Goal: Navigation & Orientation: Find specific page/section

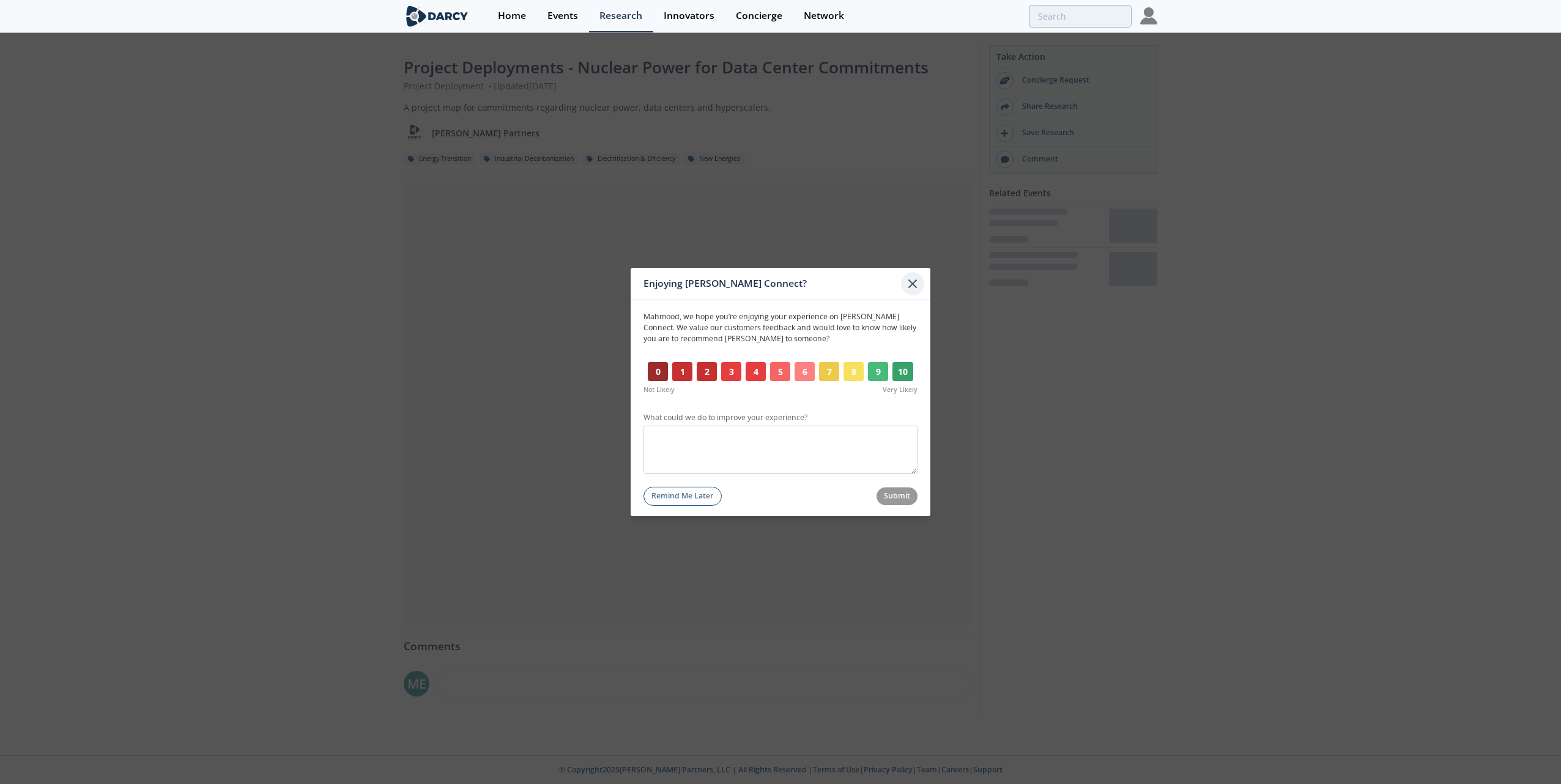
click at [913, 284] on icon at bounding box center [913, 283] width 14 height 14
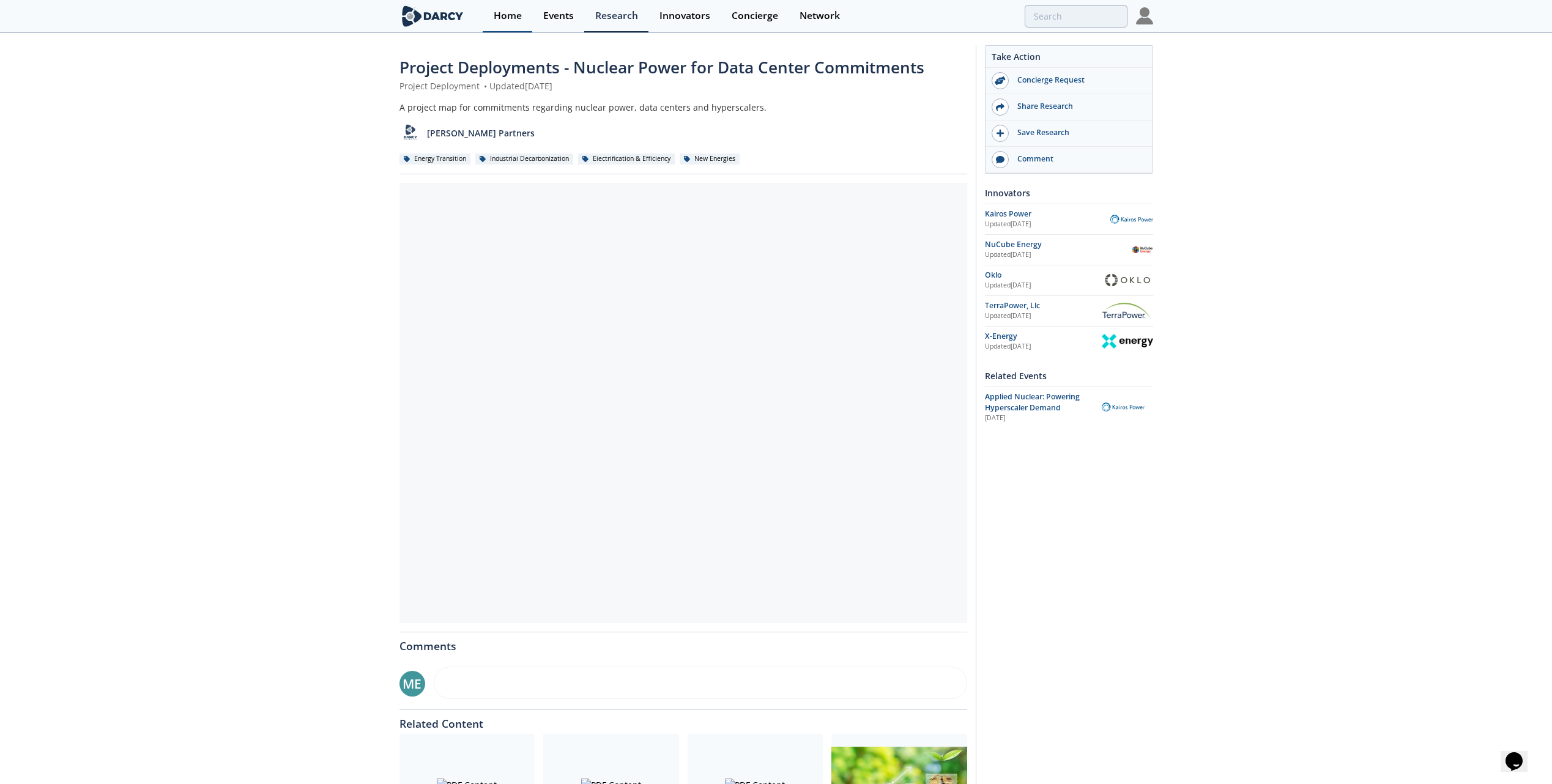
click at [518, 20] on div "Home" at bounding box center [507, 16] width 28 height 10
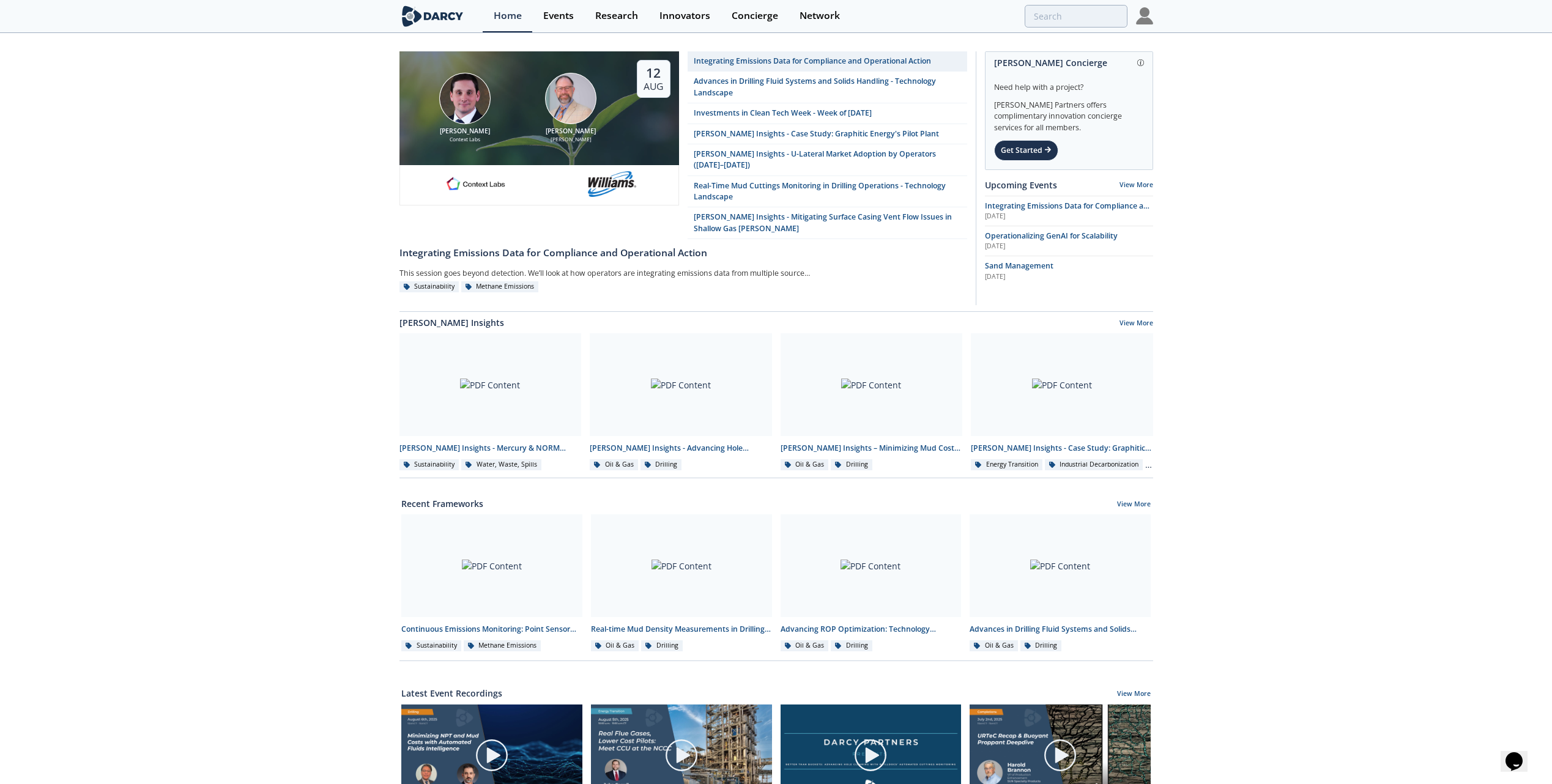
click at [1146, 21] on img at bounding box center [1145, 16] width 17 height 17
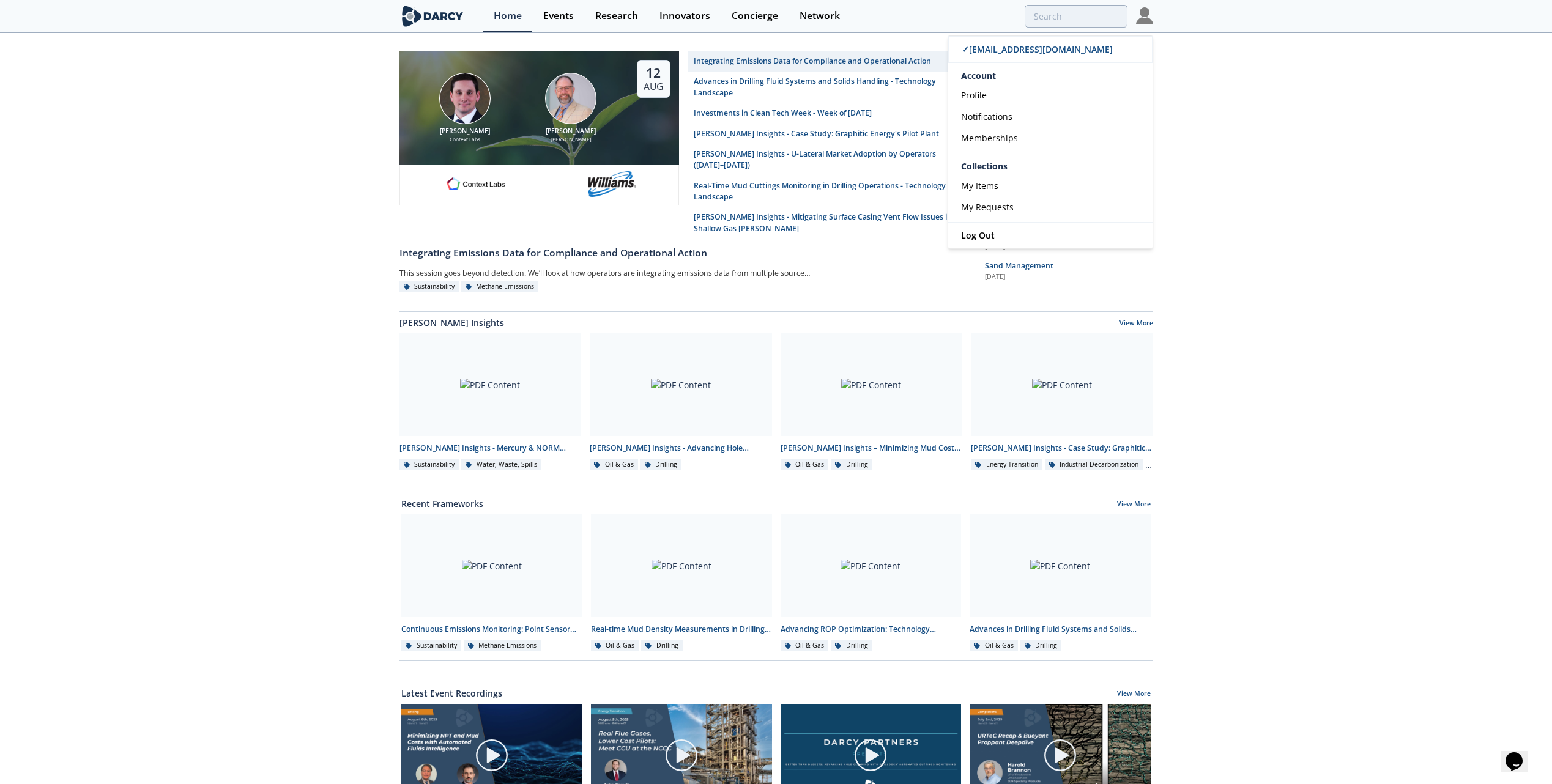
click at [1207, 129] on div "[PERSON_NAME] Context Labs [PERSON_NAME] [DATE] Integrating Emissions Data for …" at bounding box center [776, 560] width 1552 height 1052
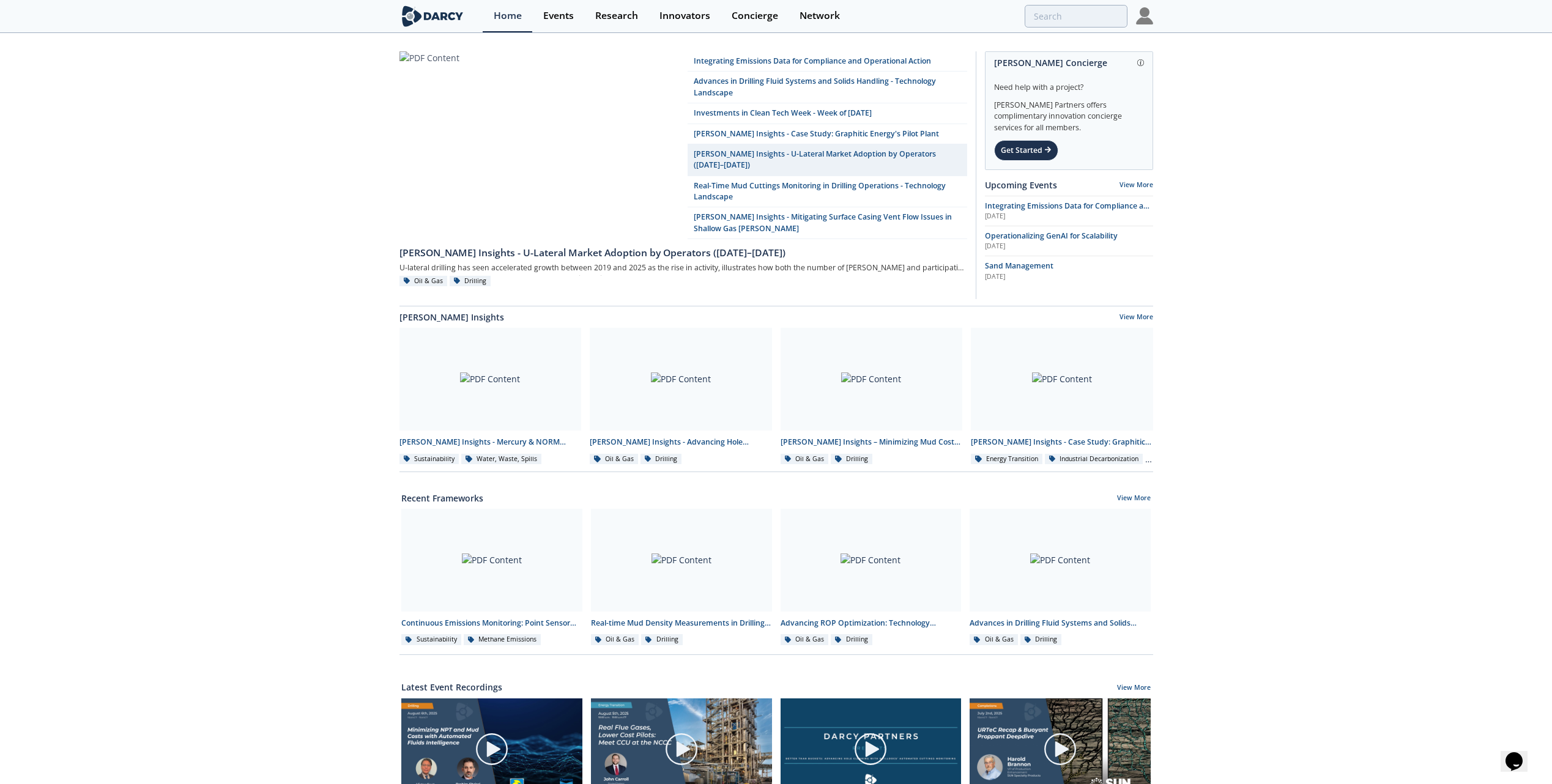
click at [1140, 21] on img at bounding box center [1145, 16] width 17 height 17
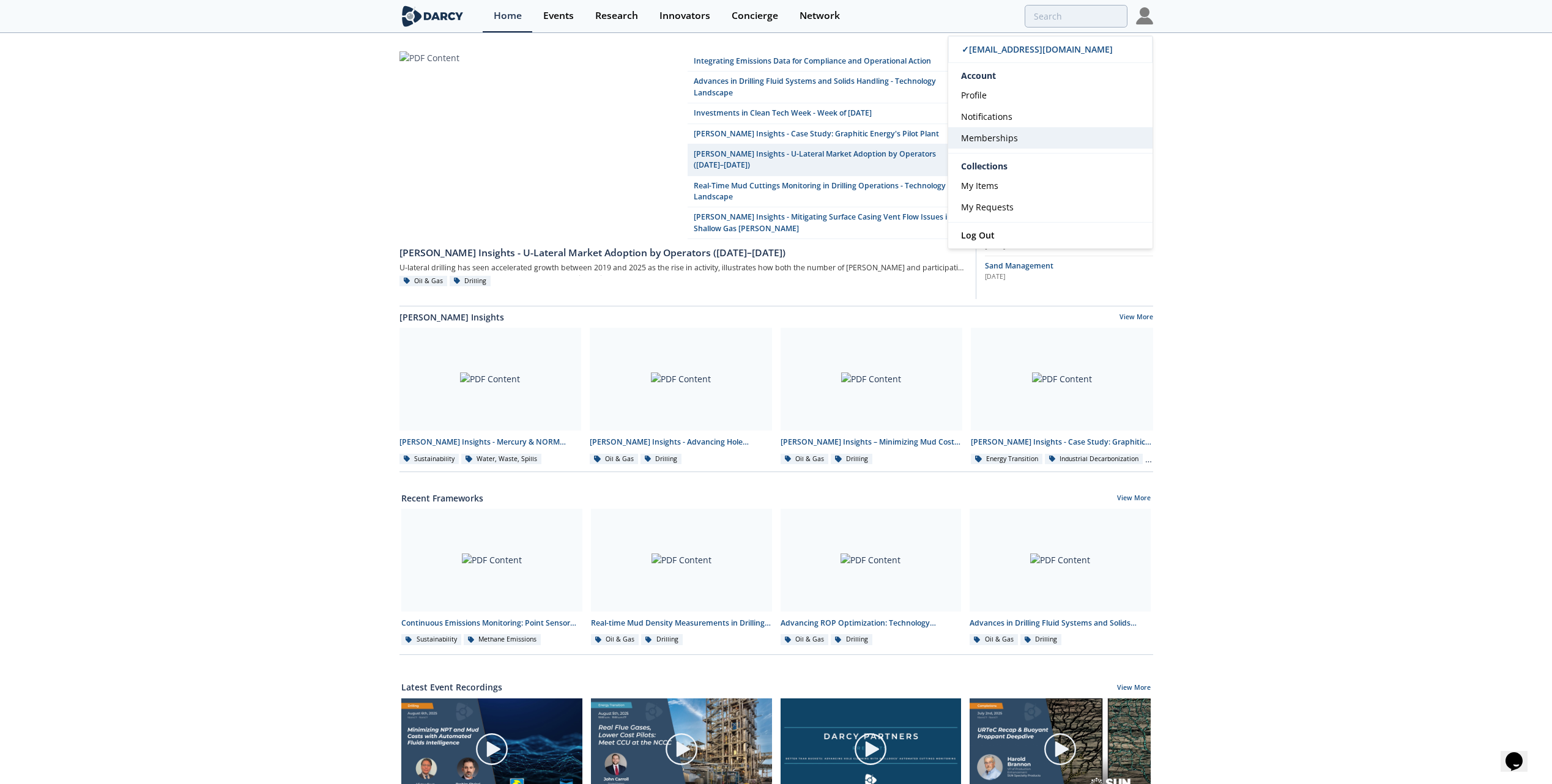
click at [986, 133] on span "Memberships" at bounding box center [990, 137] width 57 height 12
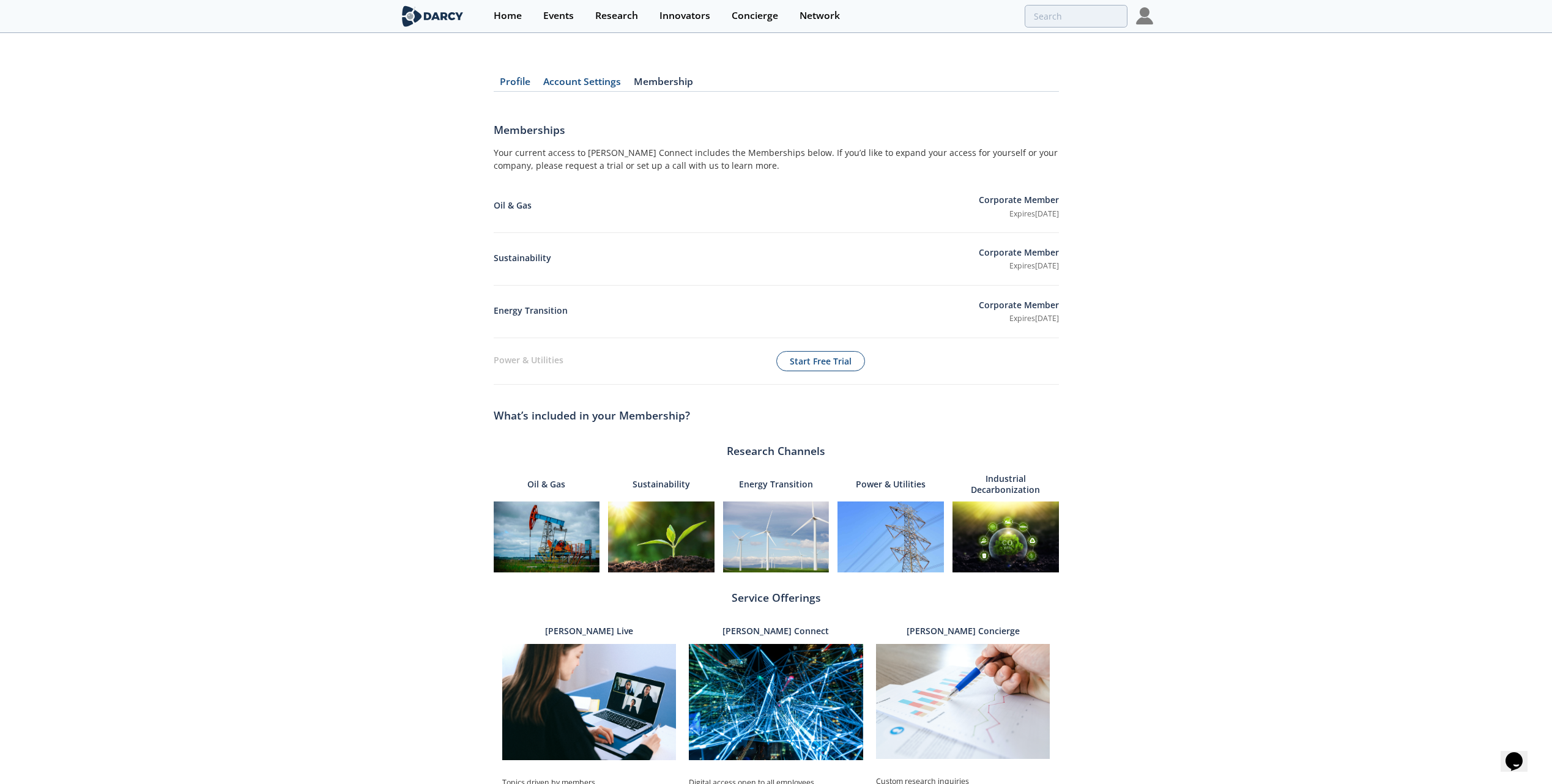
drag, startPoint x: 1076, startPoint y: 316, endPoint x: 455, endPoint y: 203, distance: 631.2
click at [455, 203] on div "Profile Account Settings Membership Memberships Your current access to [PERSON_…" at bounding box center [776, 466] width 1552 height 828
click at [618, 268] on div "Sustainability Corporate Member Expires [DATE]" at bounding box center [776, 259] width 565 height 52
drag, startPoint x: 491, startPoint y: 206, endPoint x: 1082, endPoint y: 323, distance: 602.5
click at [1082, 323] on div "Profile Account Settings Membership Memberships Your current access to [PERSON_…" at bounding box center [776, 466] width 1552 height 828
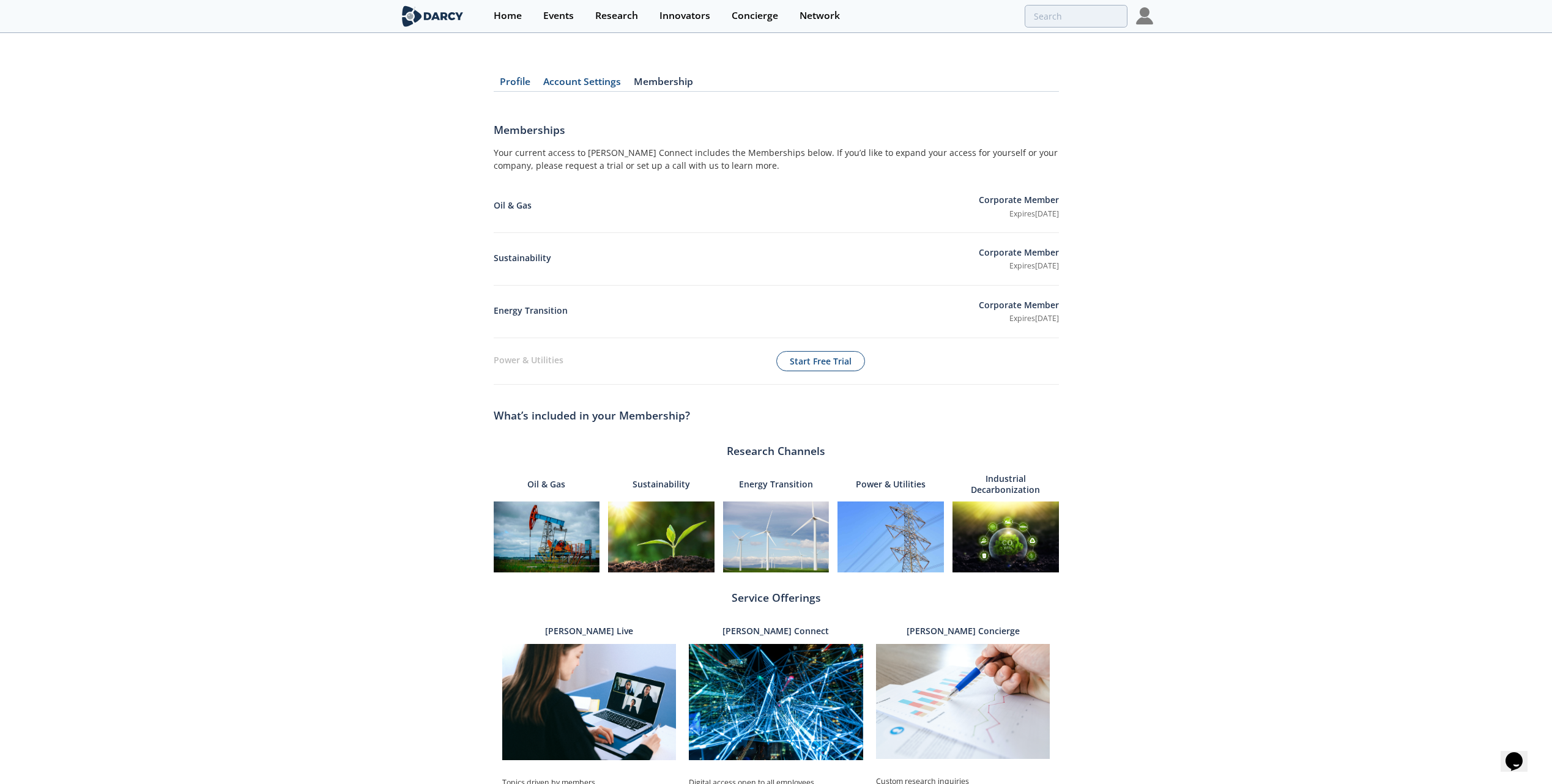
drag, startPoint x: 1082, startPoint y: 323, endPoint x: 1194, endPoint y: 177, distance: 184.0
click at [1194, 177] on div "Profile Account Settings Membership Memberships Your current access to [PERSON_…" at bounding box center [776, 466] width 1552 height 828
